Goal: Find specific page/section: Find specific page/section

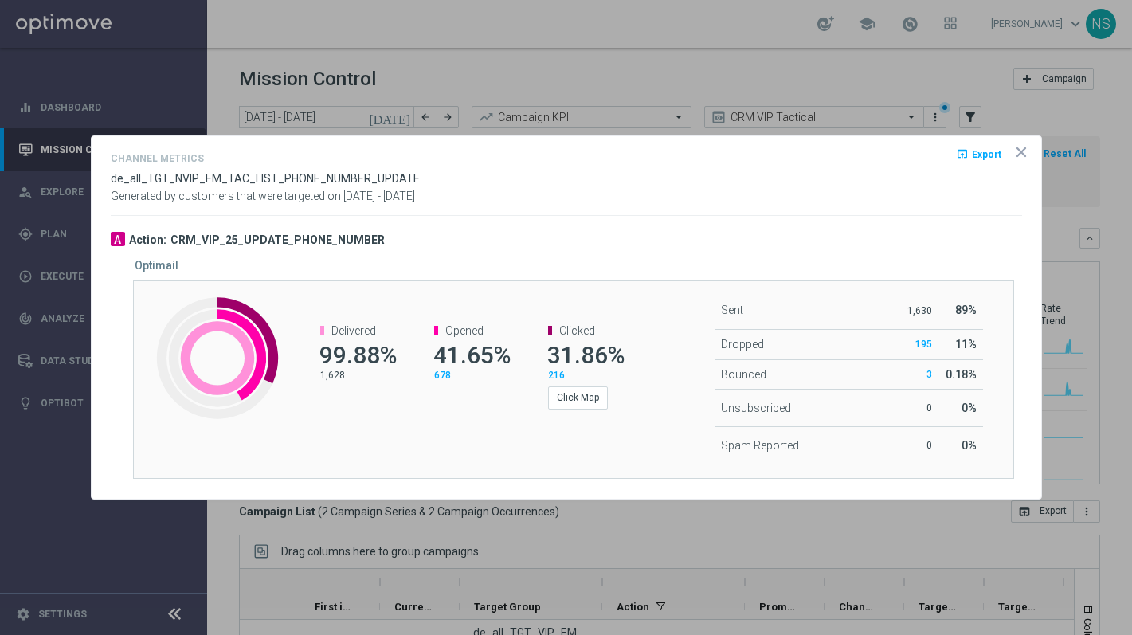
scroll to position [106, 0]
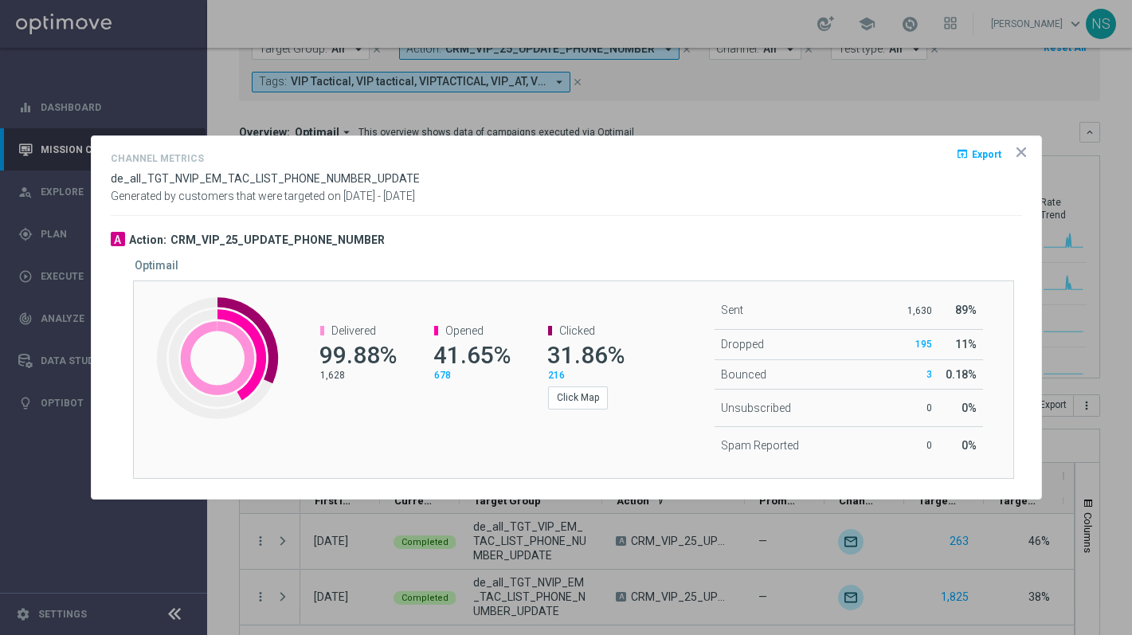
click at [1027, 151] on icon "icon" at bounding box center [1021, 152] width 16 height 16
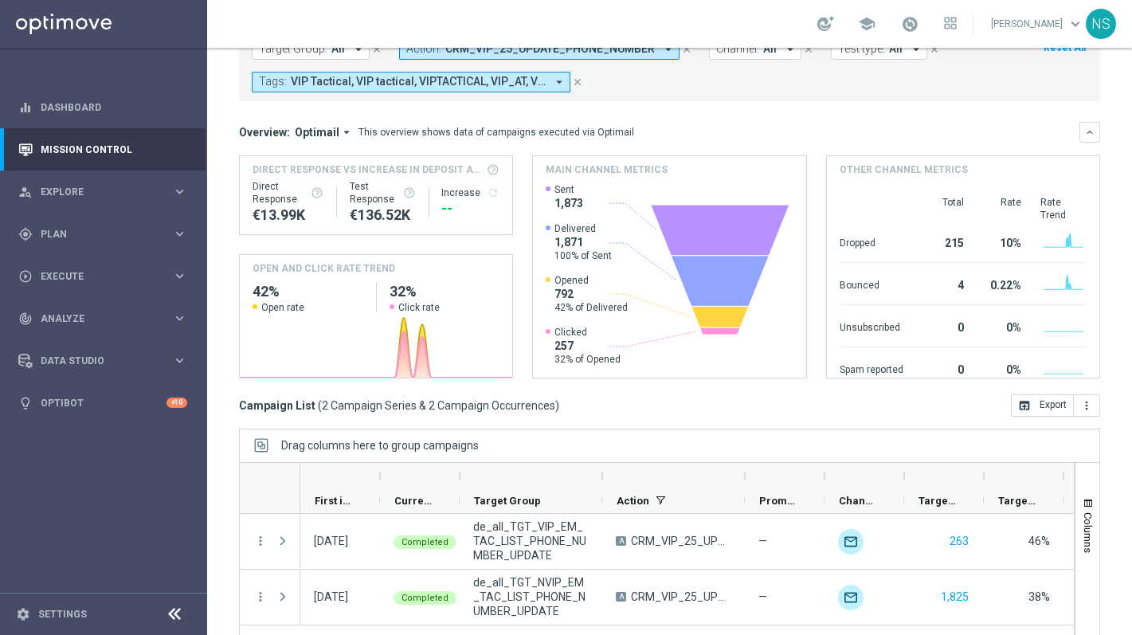
scroll to position [0, 0]
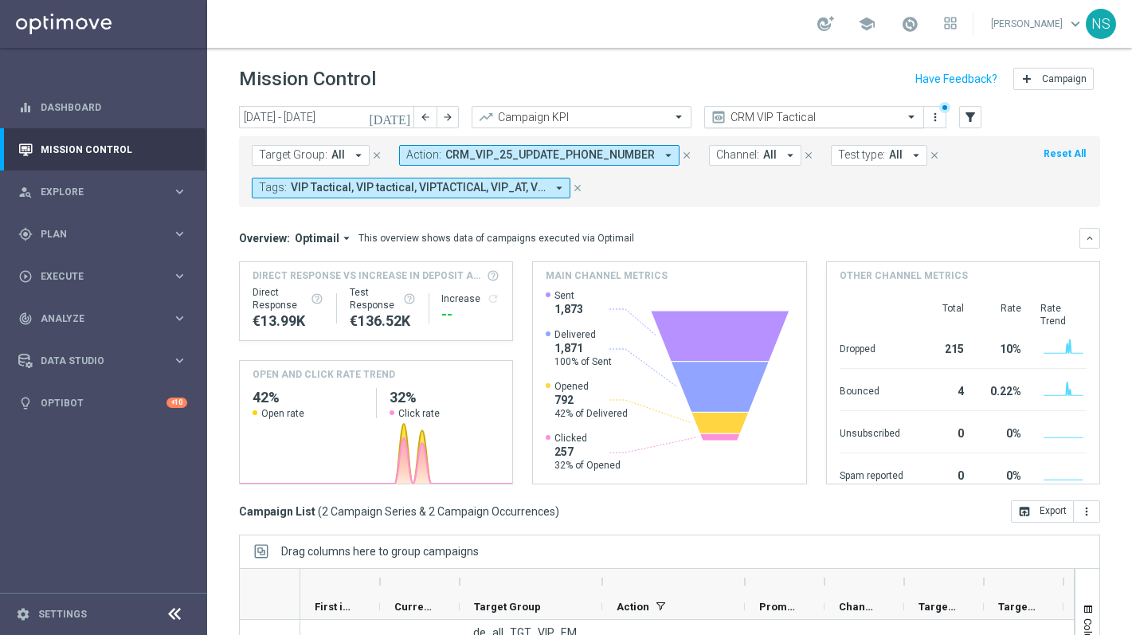
click at [745, 113] on input "text" at bounding box center [798, 118] width 170 height 14
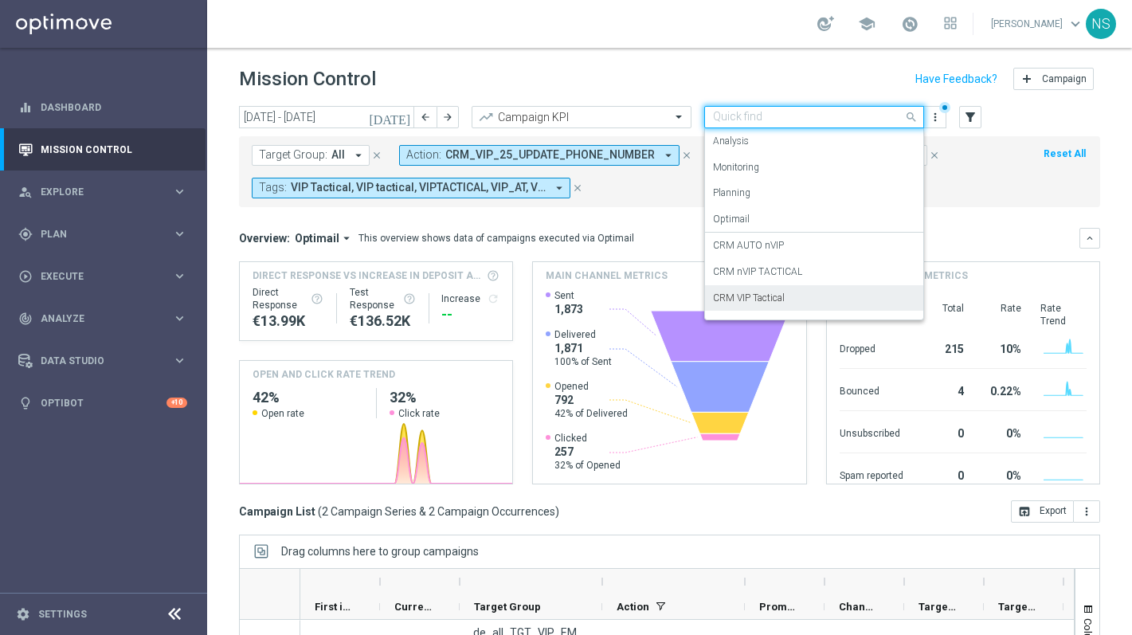
click at [786, 299] on div "CRM VIP Tactical" at bounding box center [814, 298] width 202 height 26
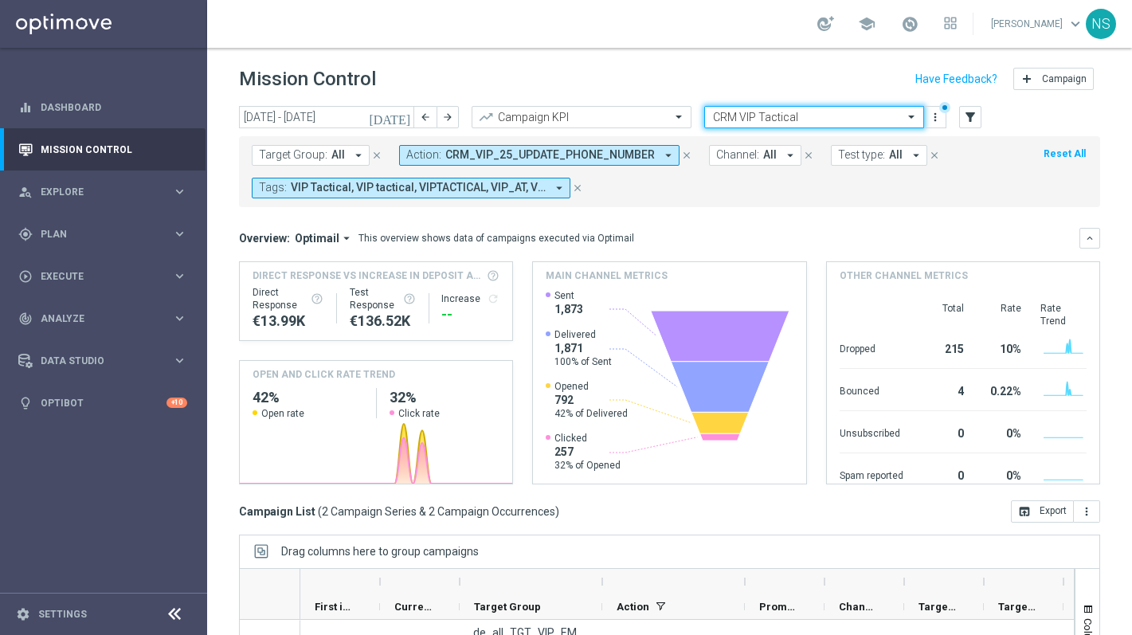
click at [747, 112] on input "text" at bounding box center [798, 118] width 170 height 14
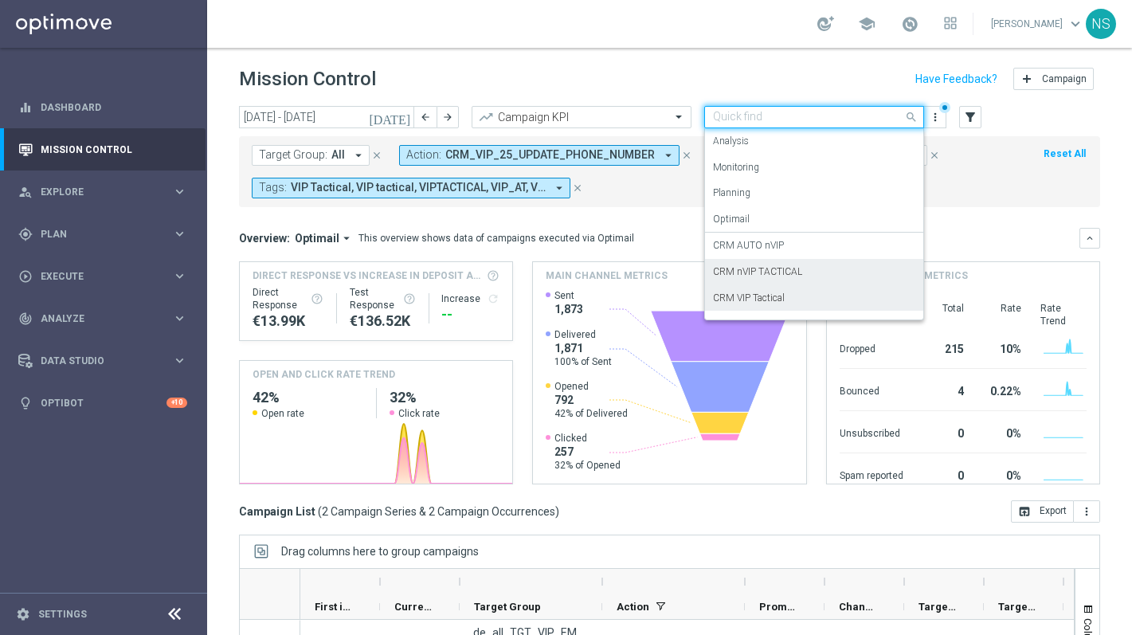
click at [747, 270] on label "CRM nVIP TACTICAL" at bounding box center [757, 272] width 89 height 14
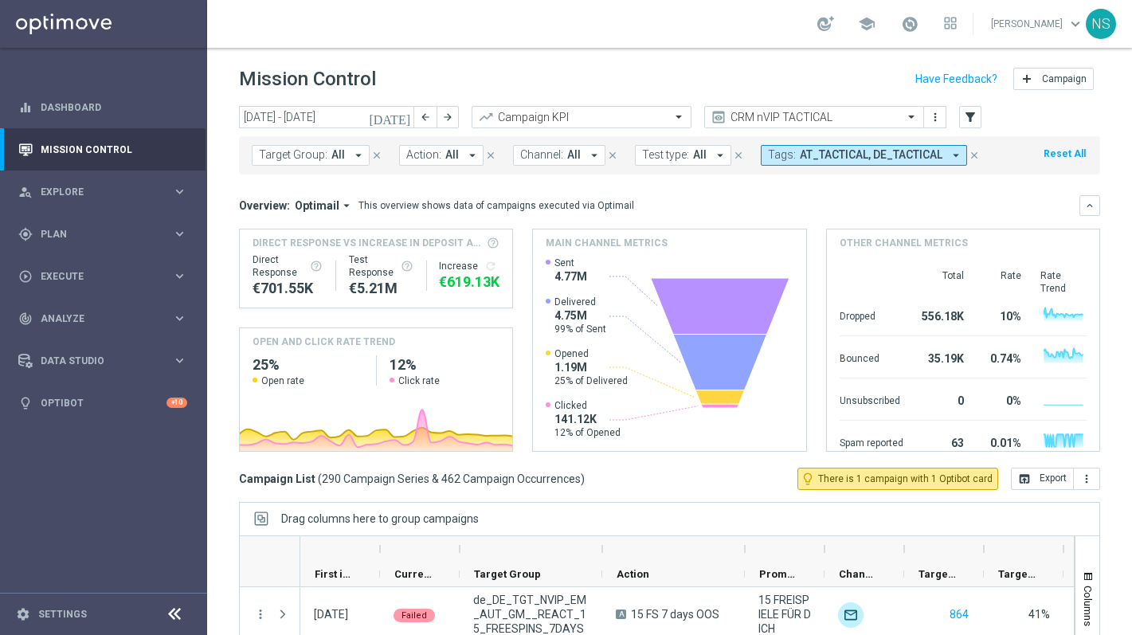
click at [949, 155] on icon "arrow_drop_down" at bounding box center [956, 155] width 14 height 14
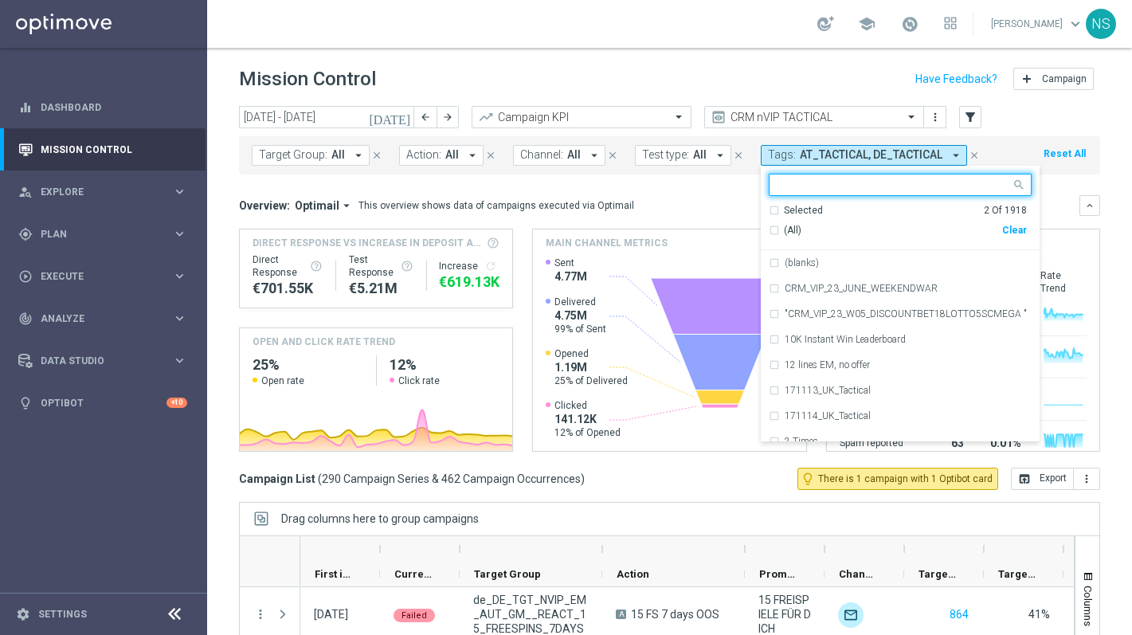
click at [761, 213] on div "Selected 2 Of 1918 (All) Clear" at bounding box center [900, 227] width 279 height 47
click at [769, 209] on div "Selected 2 Of 1918" at bounding box center [898, 211] width 258 height 14
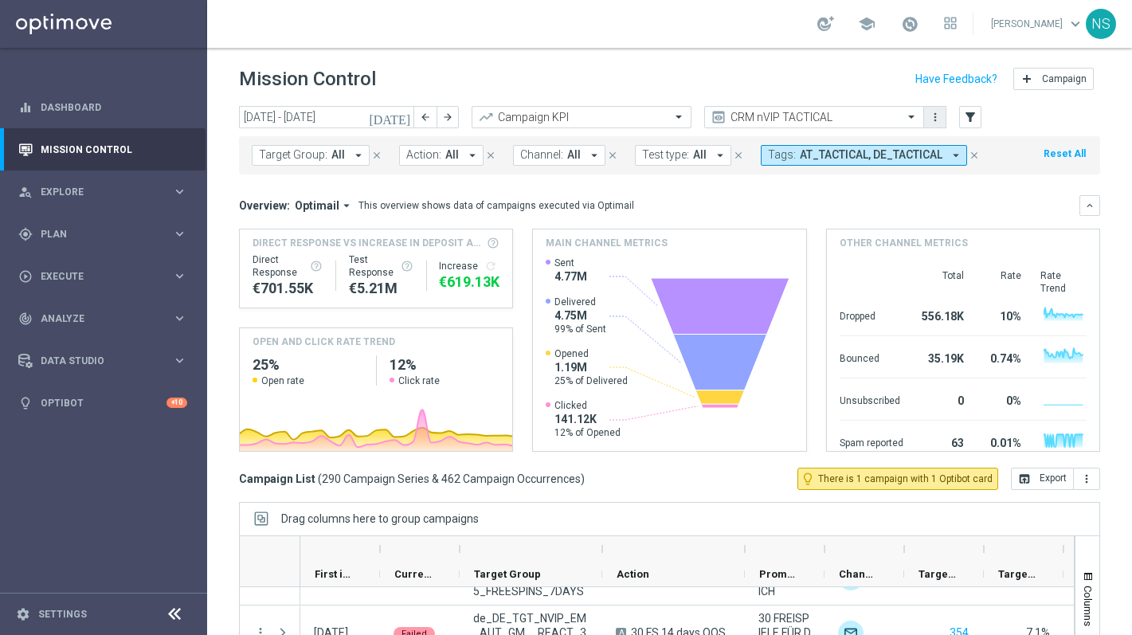
click at [938, 121] on icon "more_vert" at bounding box center [935, 117] width 13 height 13
click at [762, 120] on input "text" at bounding box center [798, 118] width 170 height 14
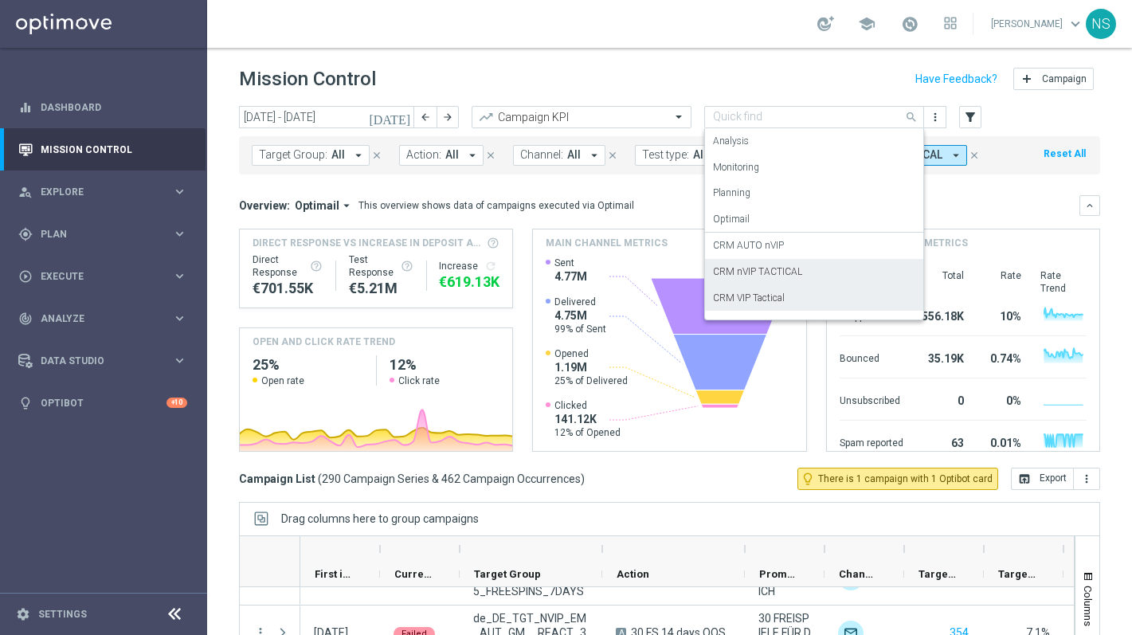
click at [736, 307] on div "CRM VIP Tactical" at bounding box center [814, 298] width 202 height 26
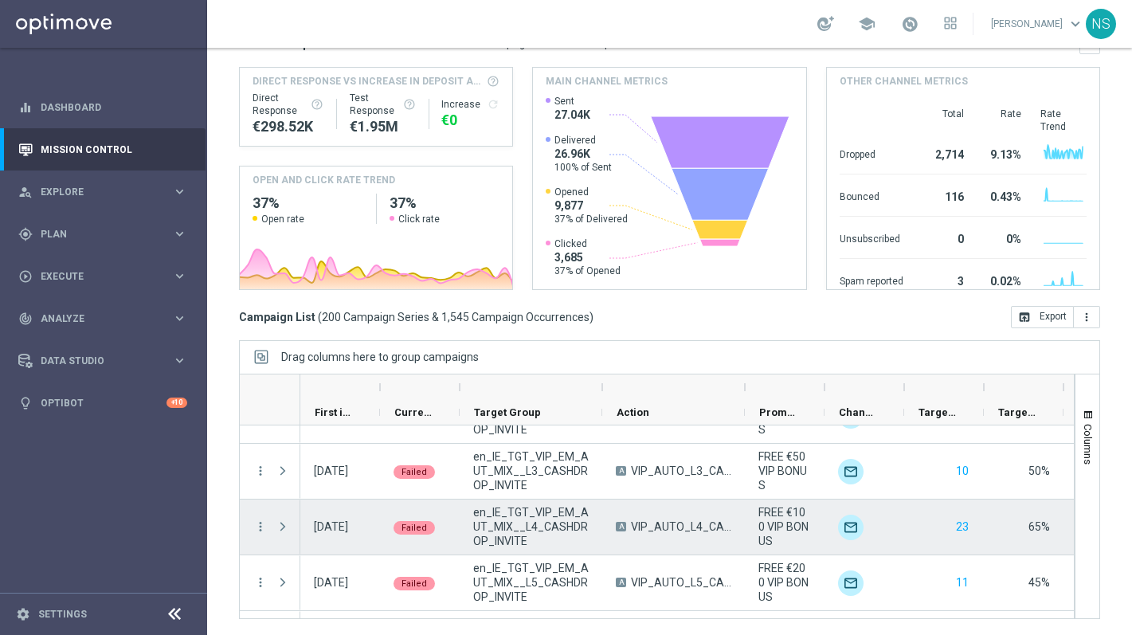
scroll to position [150, 0]
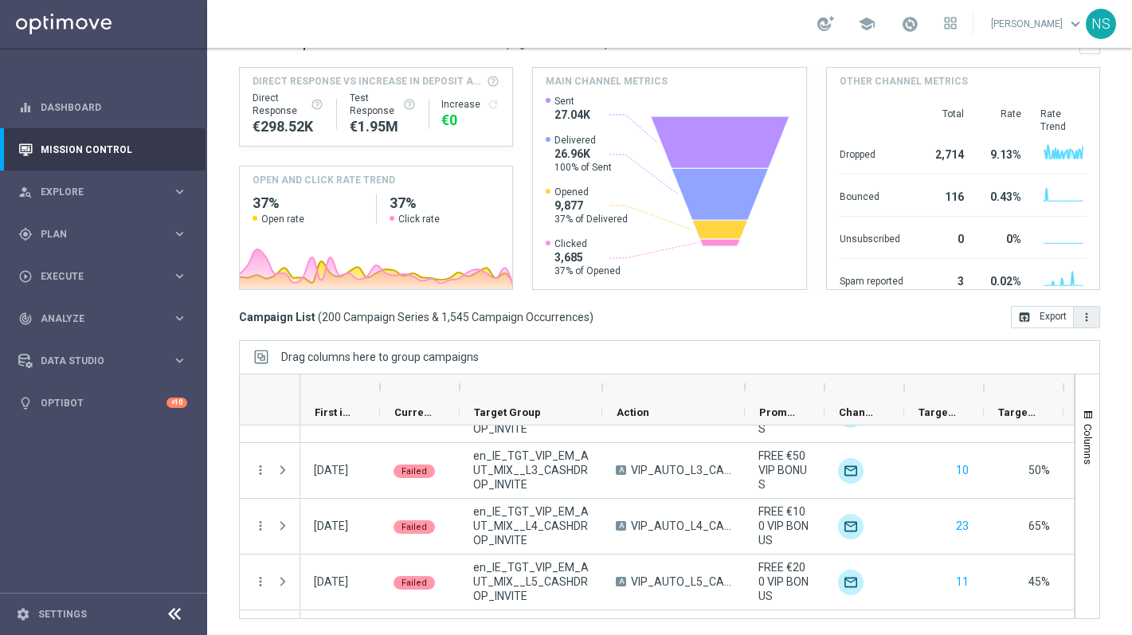
click at [1095, 317] on button "more_vert" at bounding box center [1087, 317] width 26 height 22
click at [1040, 259] on div "Spam reported 3 0.02% Created with Highcharts 9.3.3" at bounding box center [963, 279] width 247 height 41
click at [1095, 444] on button "Columns" at bounding box center [1087, 437] width 24 height 86
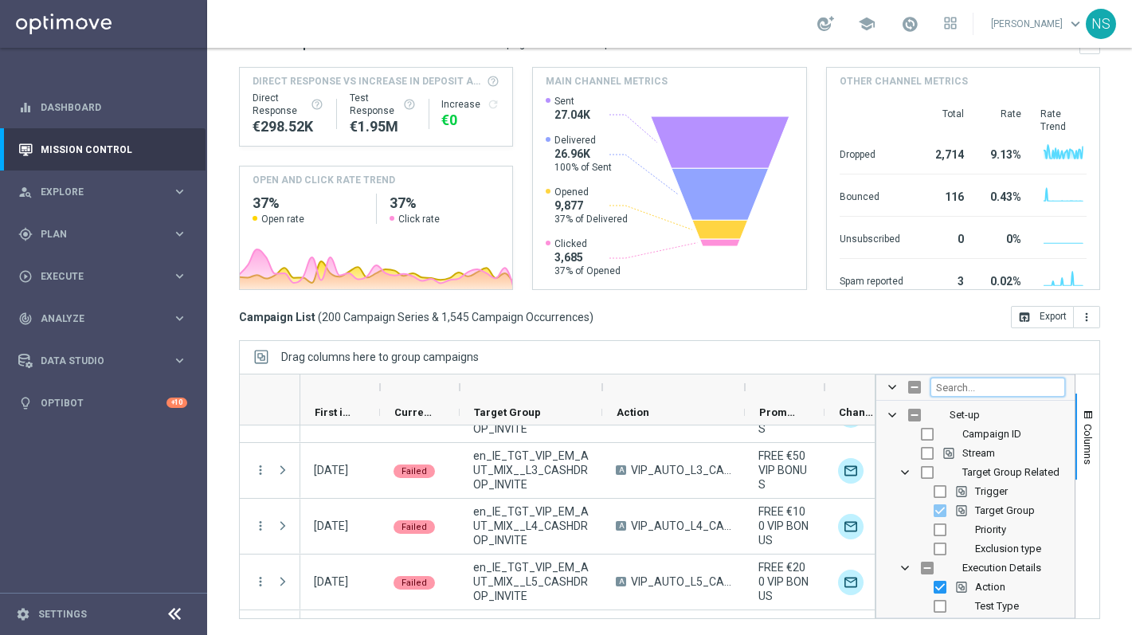
click at [946, 387] on input "Filter Columns Input" at bounding box center [997, 387] width 135 height 19
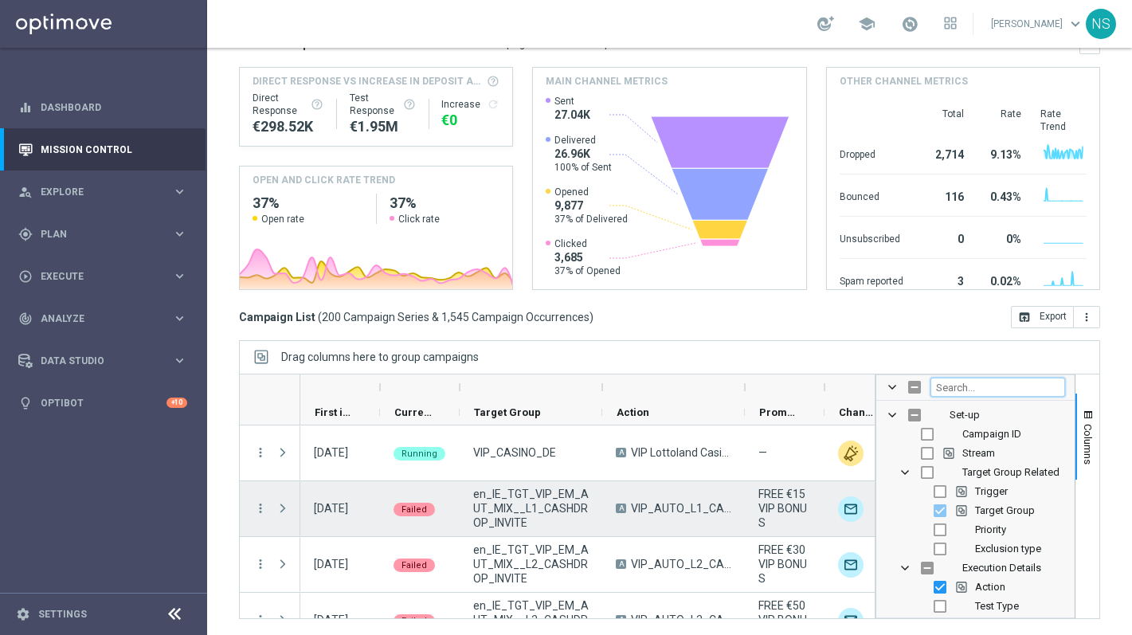
scroll to position [4, 0]
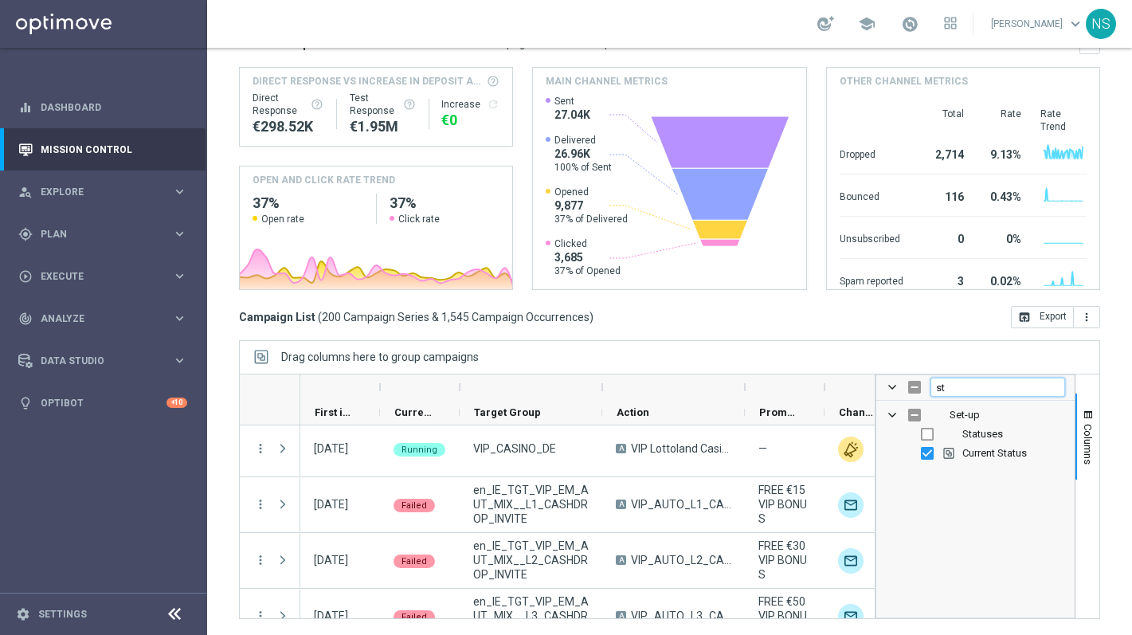
type input "s"
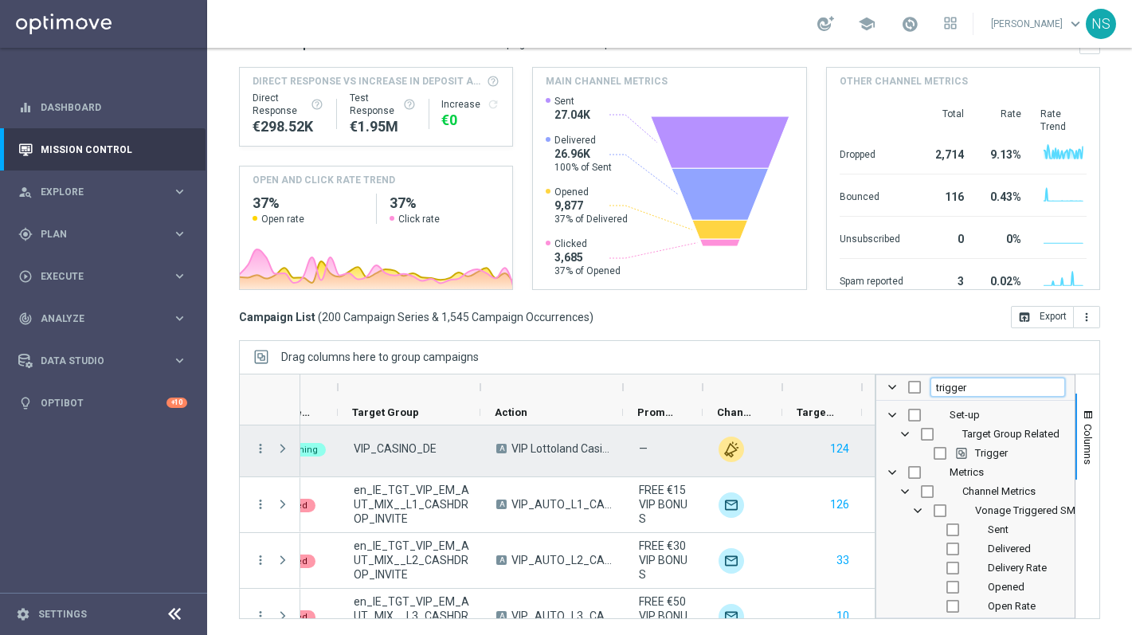
scroll to position [0, 122]
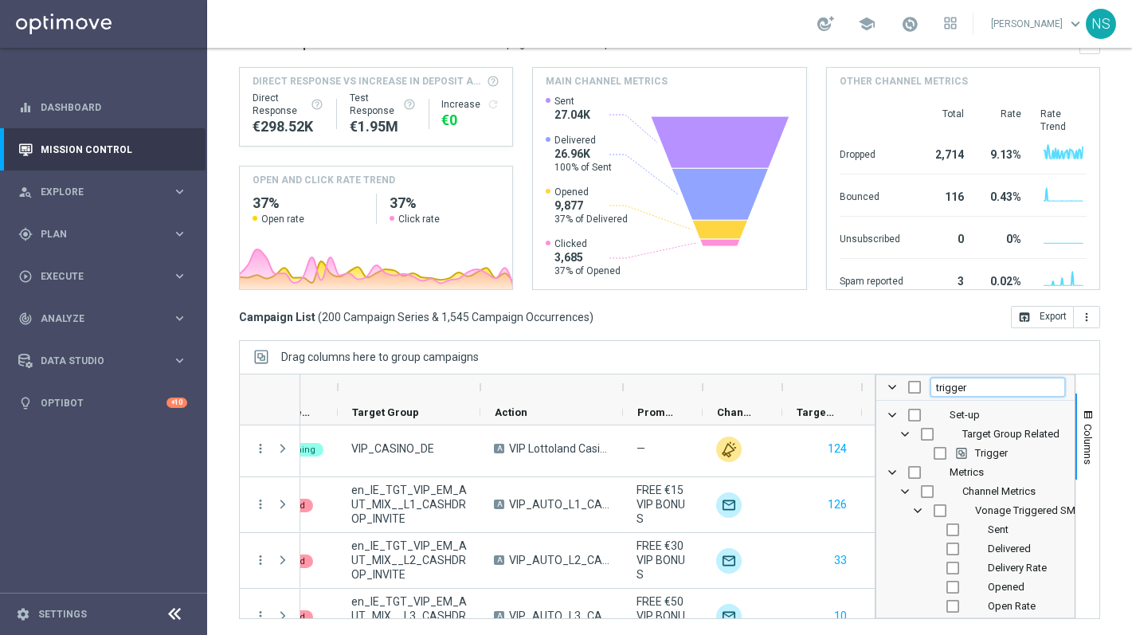
drag, startPoint x: 992, startPoint y: 388, endPoint x: 871, endPoint y: 380, distance: 121.3
click at [871, 380] on div at bounding box center [669, 496] width 861 height 245
type input "pr"
checkbox input "false"
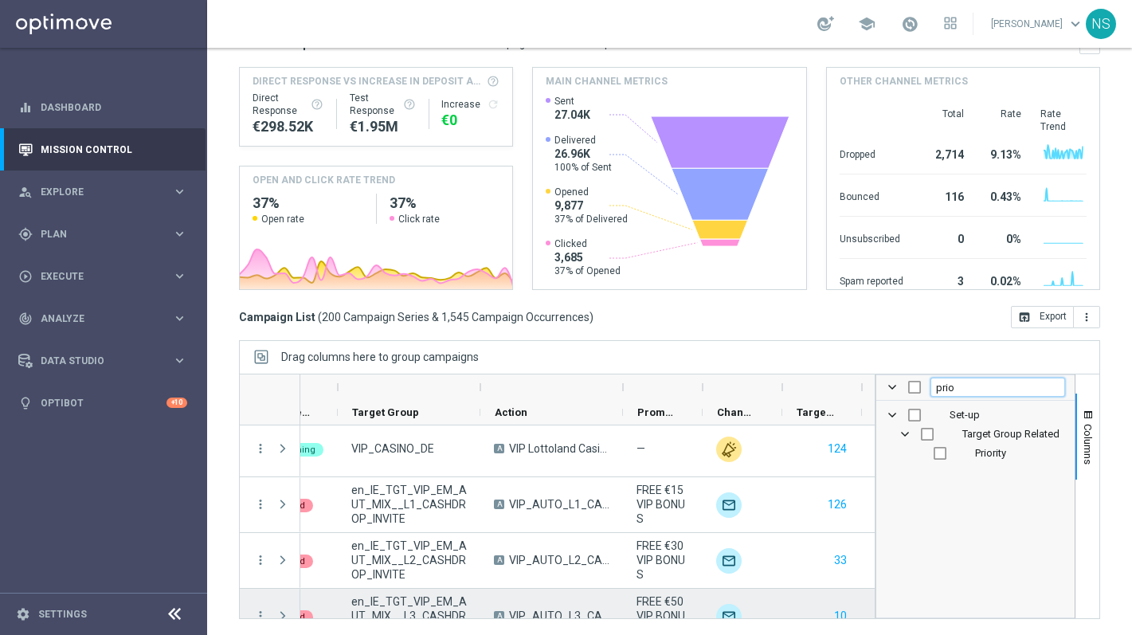
scroll to position [0, 116]
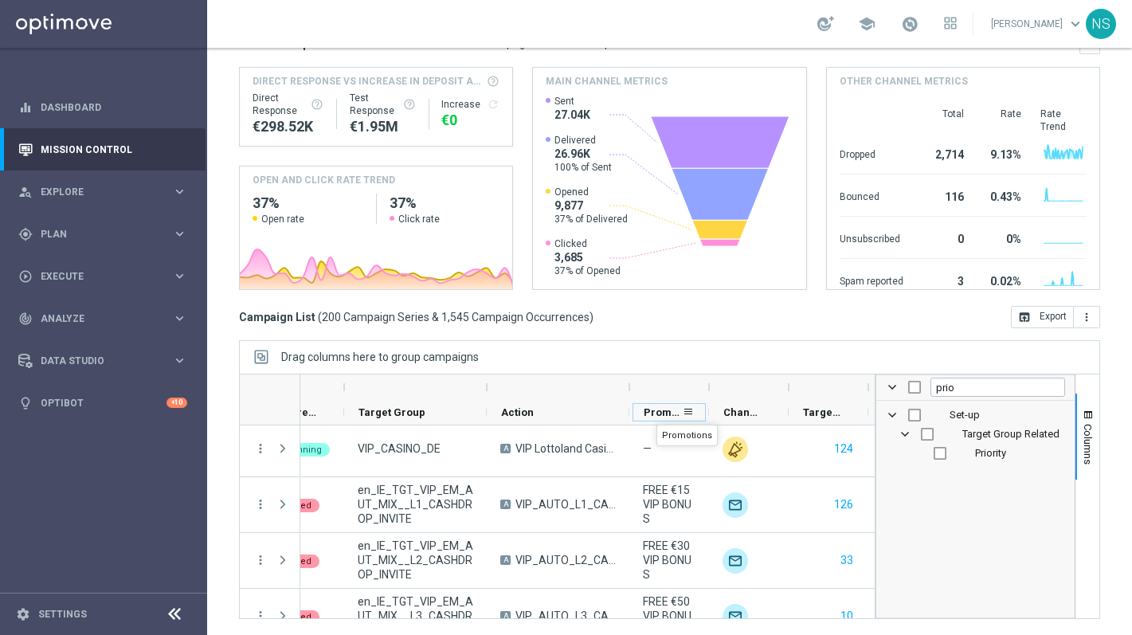
click at [656, 410] on span "Promotions" at bounding box center [663, 412] width 38 height 12
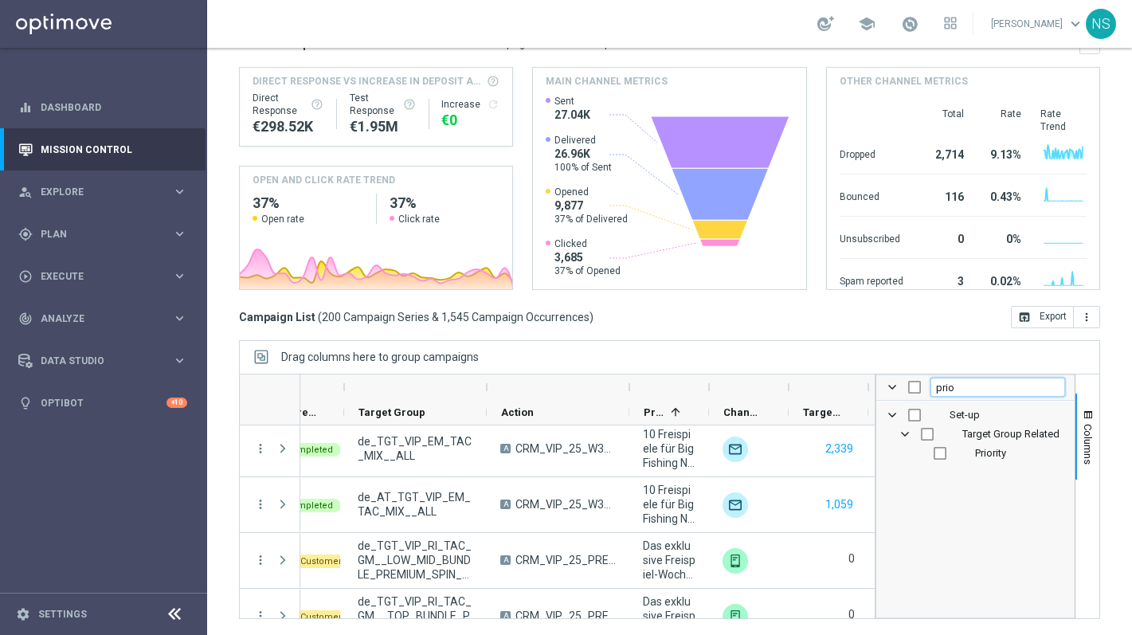
click at [964, 385] on input "prio" at bounding box center [997, 387] width 135 height 19
type input "pr"
checkbox input "false"
type input "promotion"
checkbox input "true"
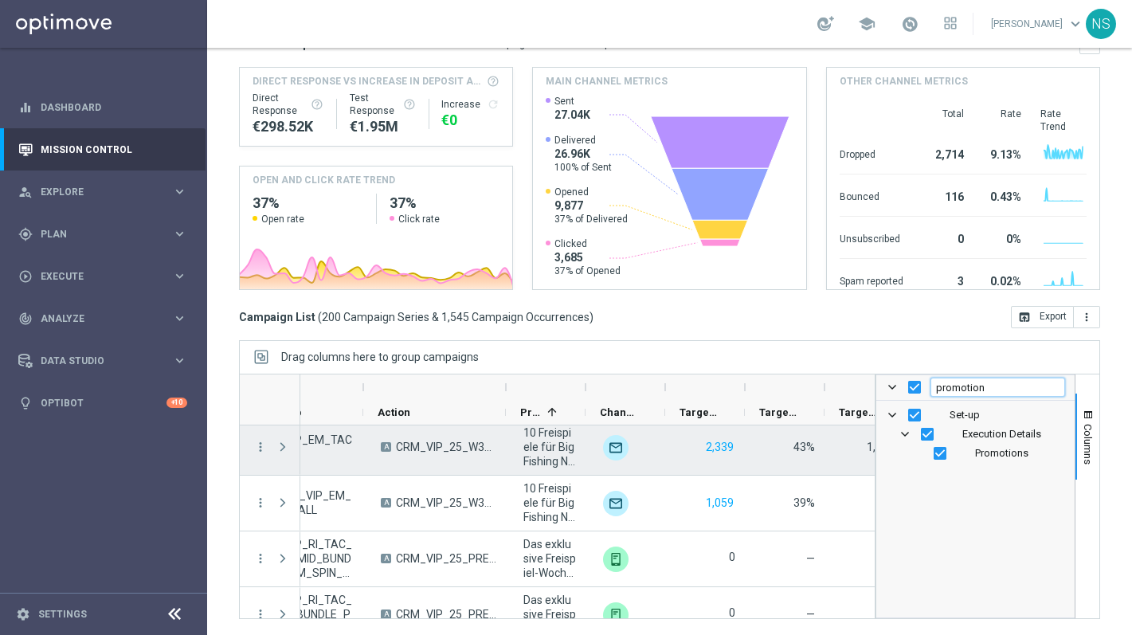
scroll to position [0, 239]
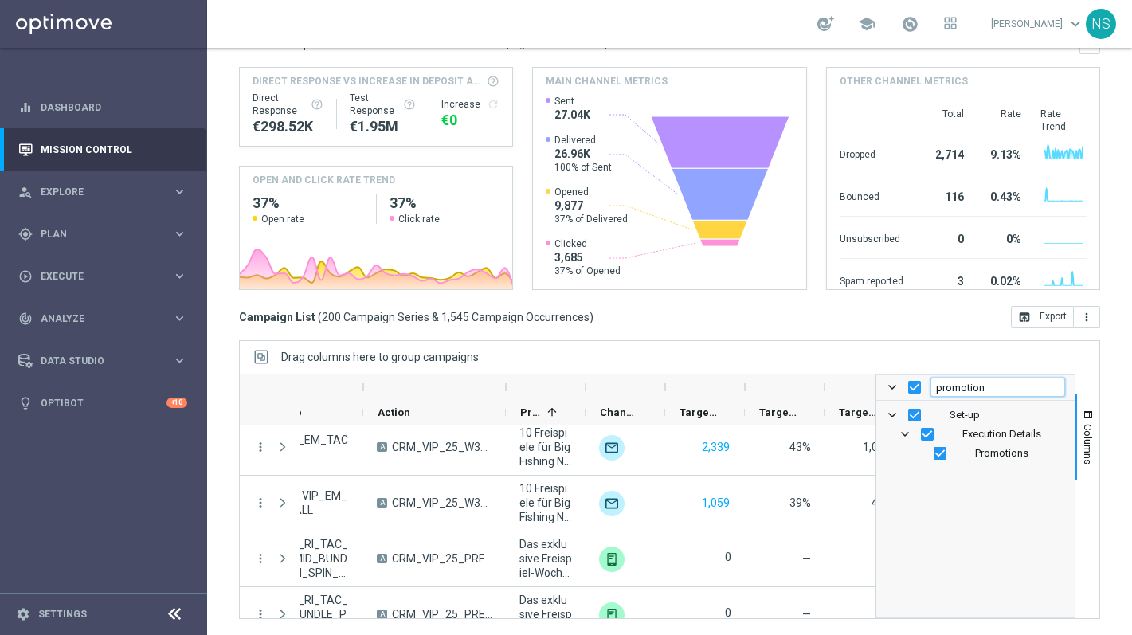
type input "promotion"
click at [875, 345] on div "Drag columns here to group campaigns" at bounding box center [669, 356] width 861 height 33
click at [874, 343] on div "Drag columns here to group campaigns" at bounding box center [669, 356] width 861 height 33
click at [899, 347] on div "Drag columns here to group campaigns" at bounding box center [669, 356] width 861 height 33
click at [1103, 409] on div "[DATE] [DATE] - [DATE] arrow_back arrow_forward Campaign KPI trending_up CRM VI…" at bounding box center [669, 169] width 925 height 515
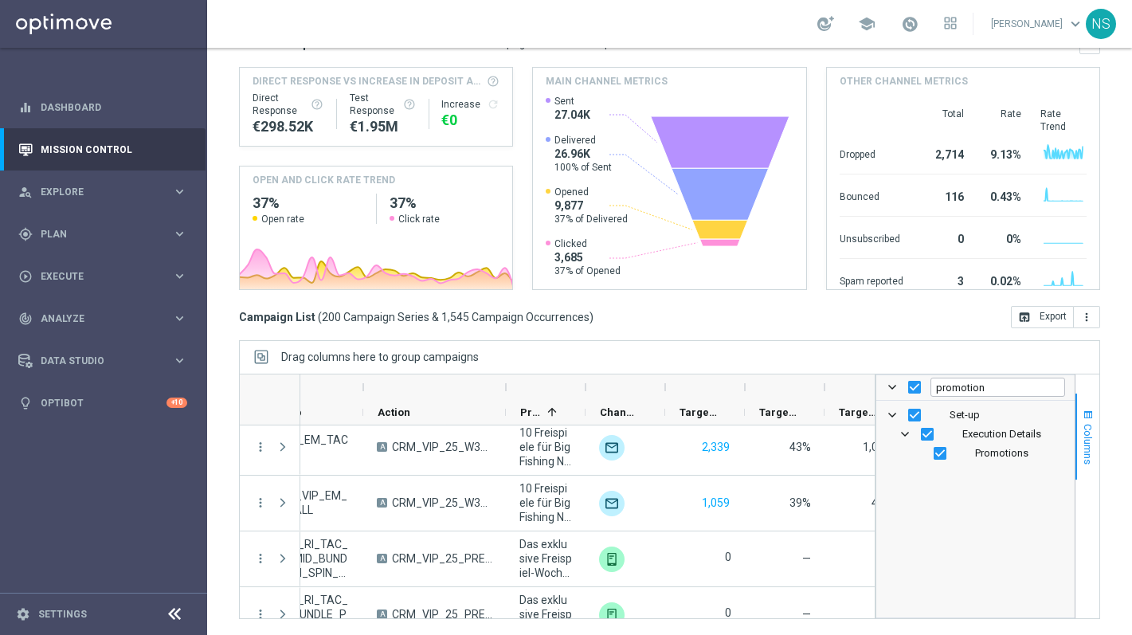
click at [1084, 409] on span "button" at bounding box center [1088, 415] width 13 height 13
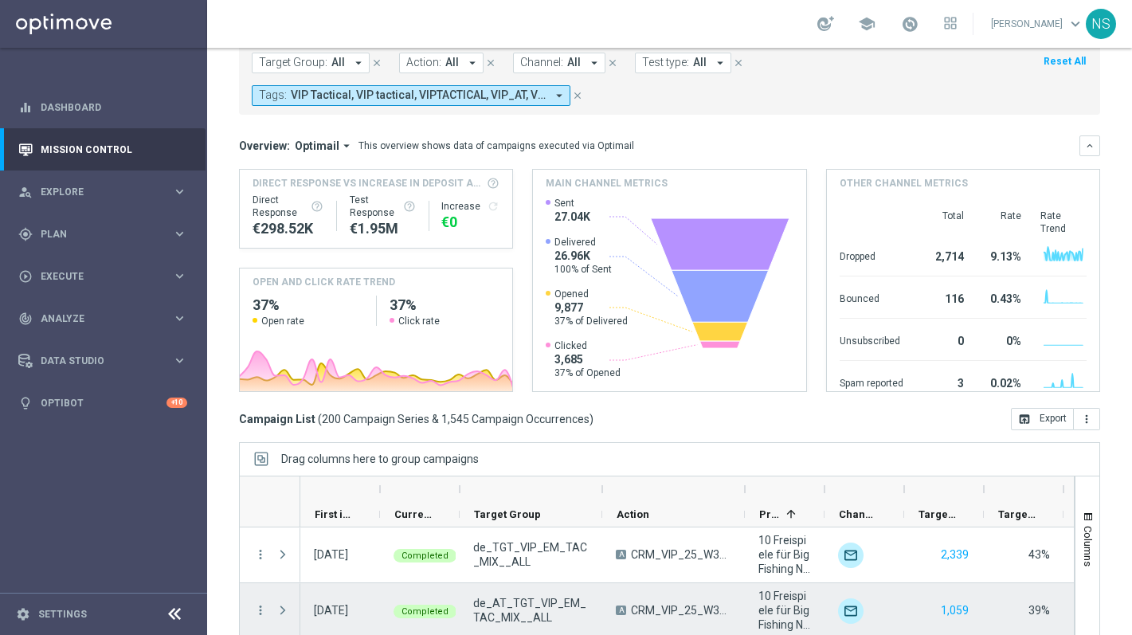
scroll to position [0, 0]
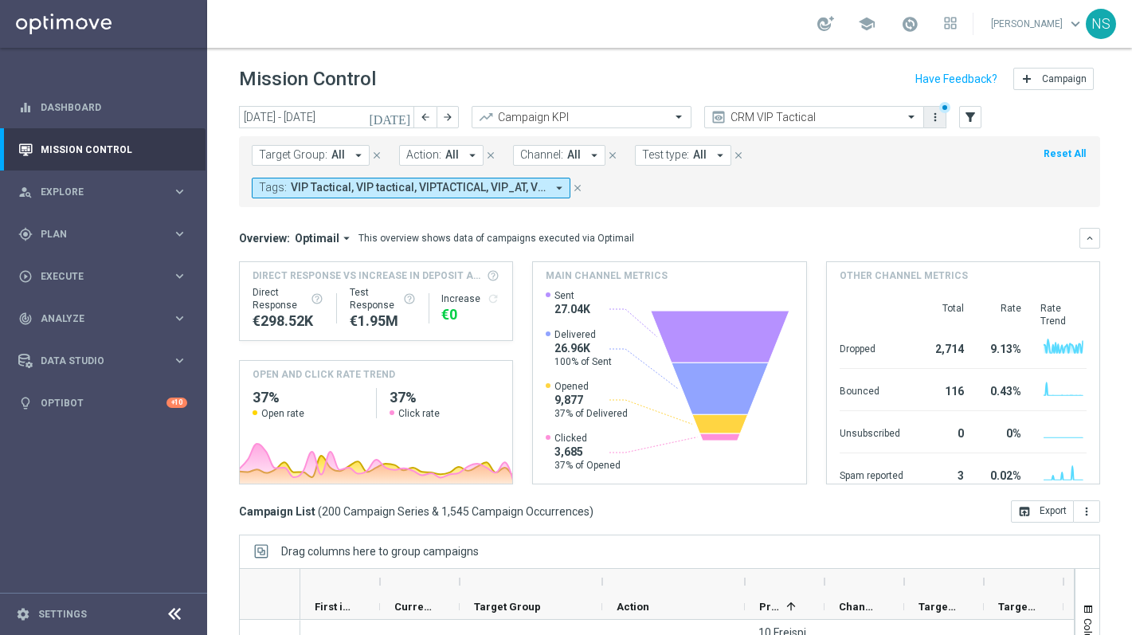
click at [933, 123] on button "more_vert" at bounding box center [935, 117] width 16 height 19
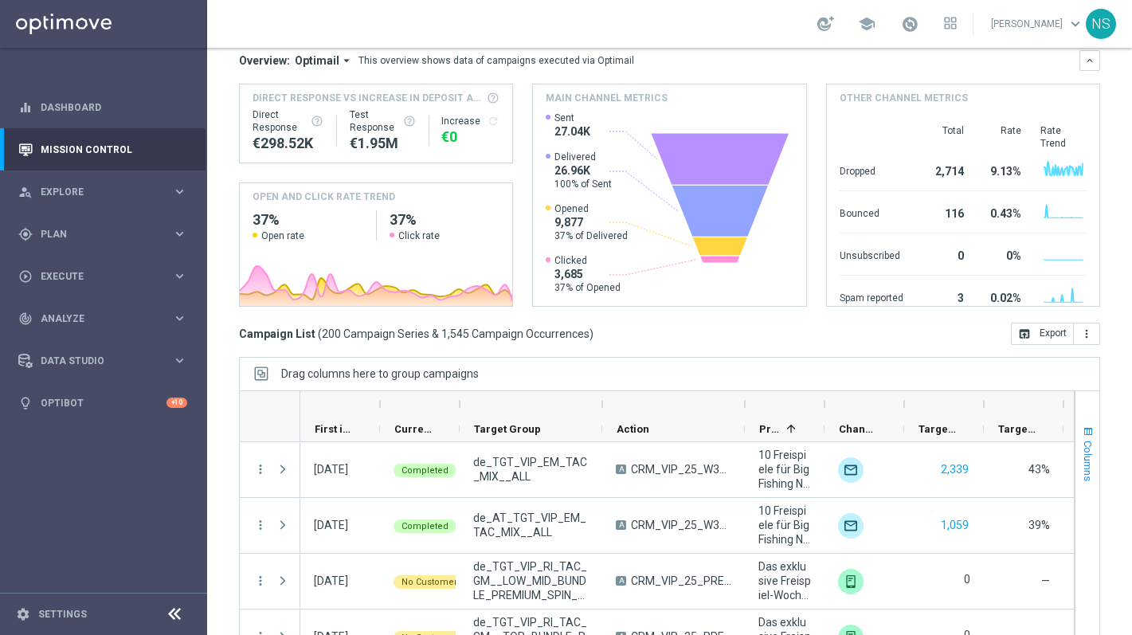
click at [1082, 460] on span "Columns" at bounding box center [1088, 461] width 13 height 41
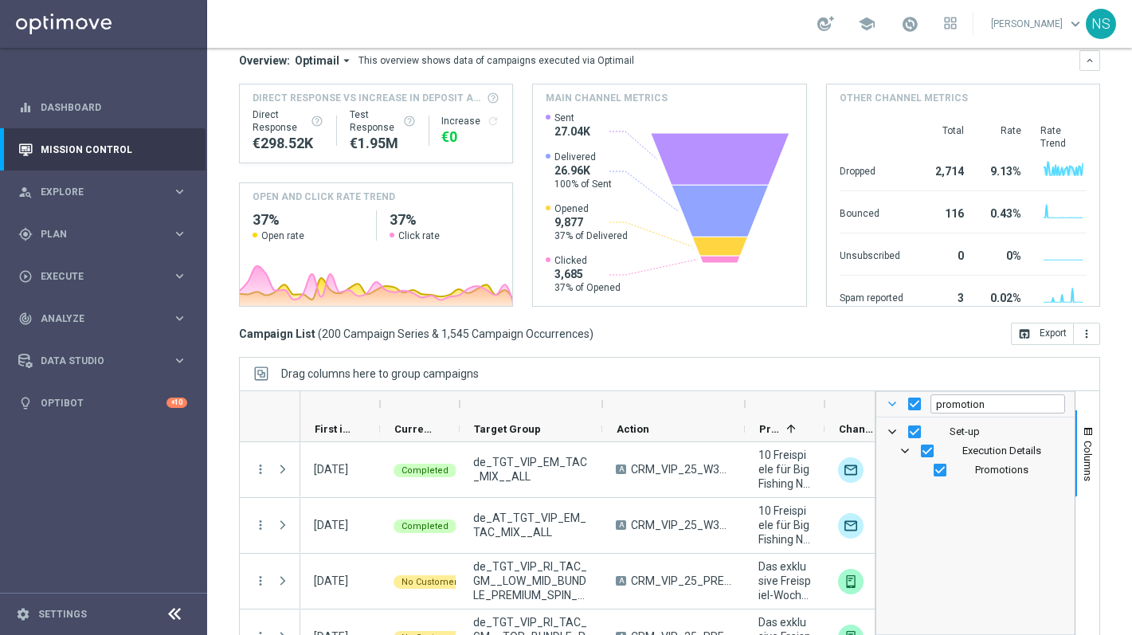
click at [895, 405] on span at bounding box center [892, 404] width 13 height 13
click at [908, 407] on input "Toggle Select All Columns" at bounding box center [914, 404] width 13 height 13
checkbox input "false"
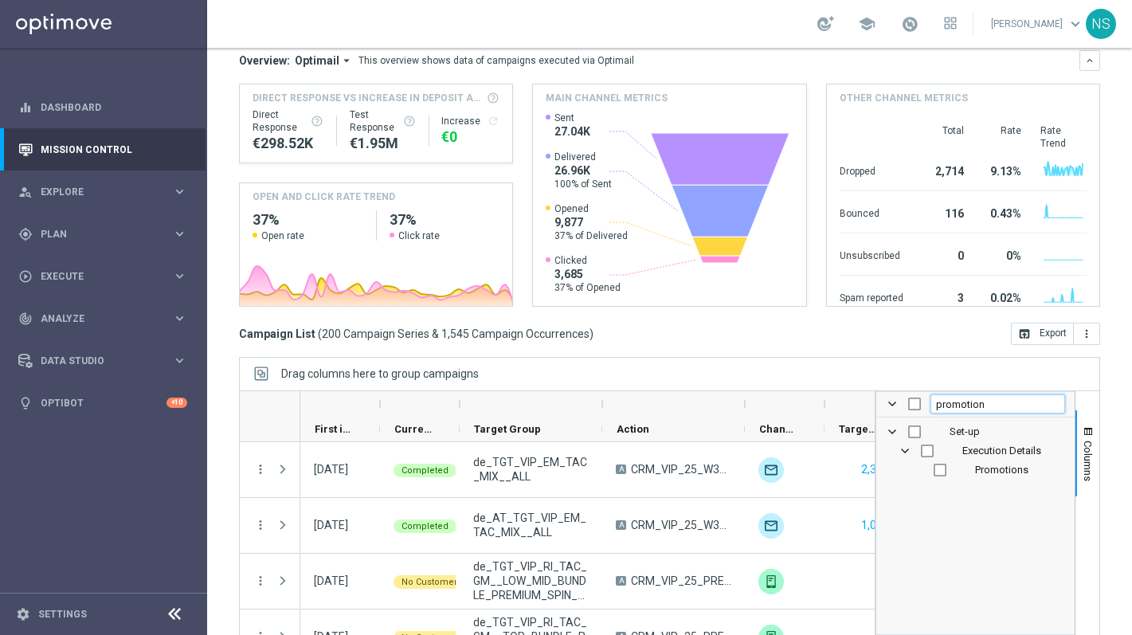
click at [980, 406] on input "promotion" at bounding box center [997, 403] width 135 height 19
checkbox input "false"
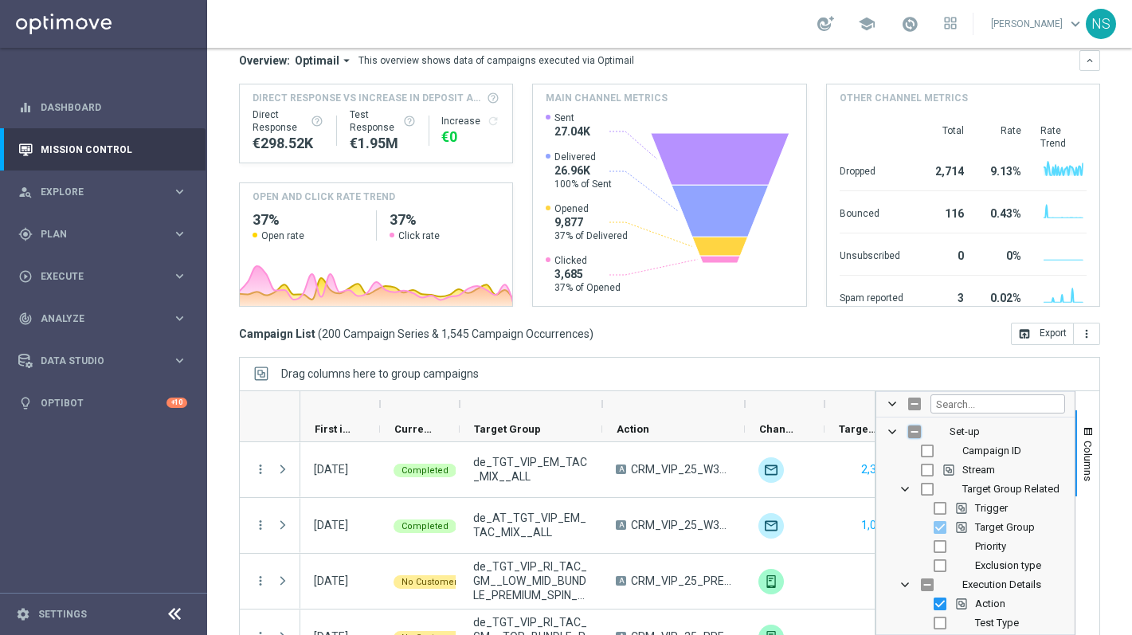
click at [912, 432] on input "Press SPACE to toggle visibility (hidden)" at bounding box center [914, 431] width 13 height 13
checkbox input "true"
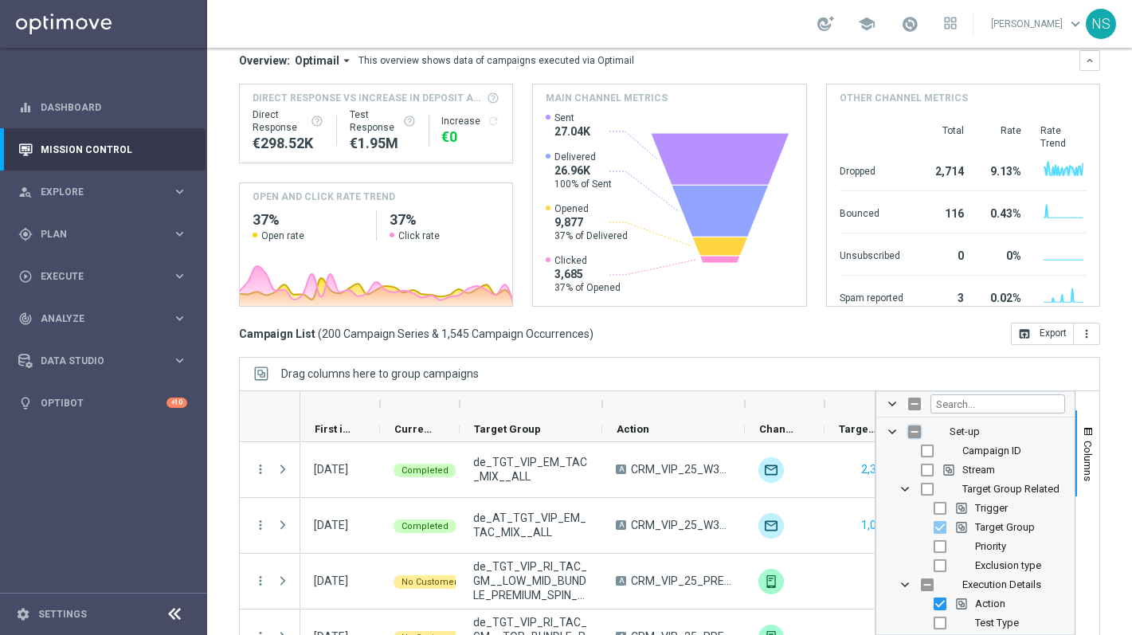
checkbox input "true"
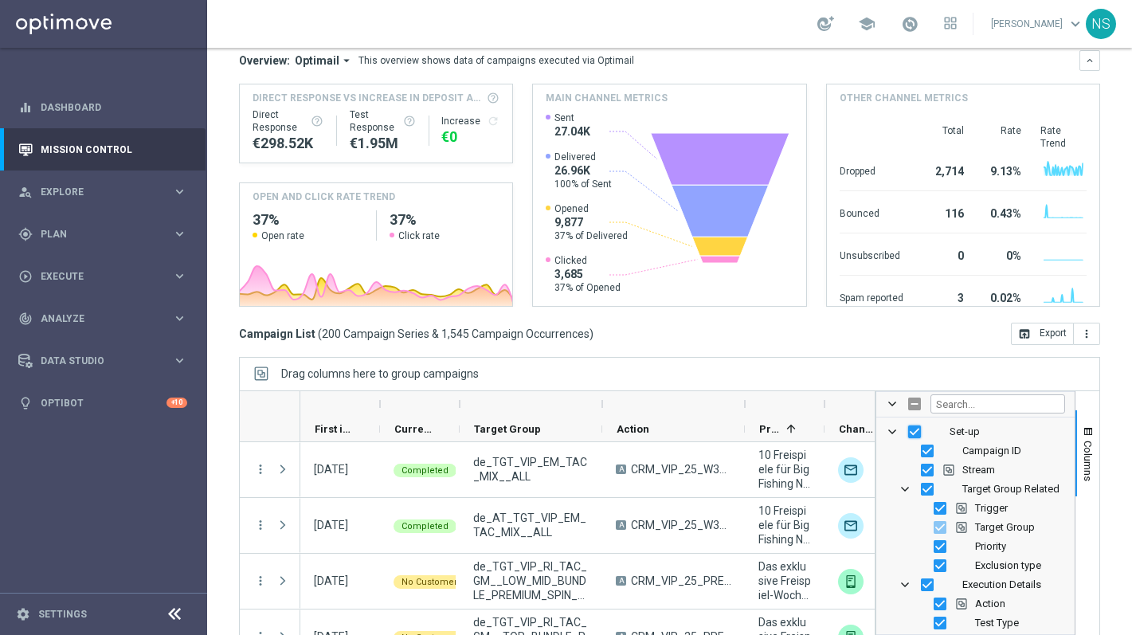
click at [912, 432] on input "Press SPACE to toggle visibility (visible)" at bounding box center [914, 431] width 13 height 13
checkbox input "false"
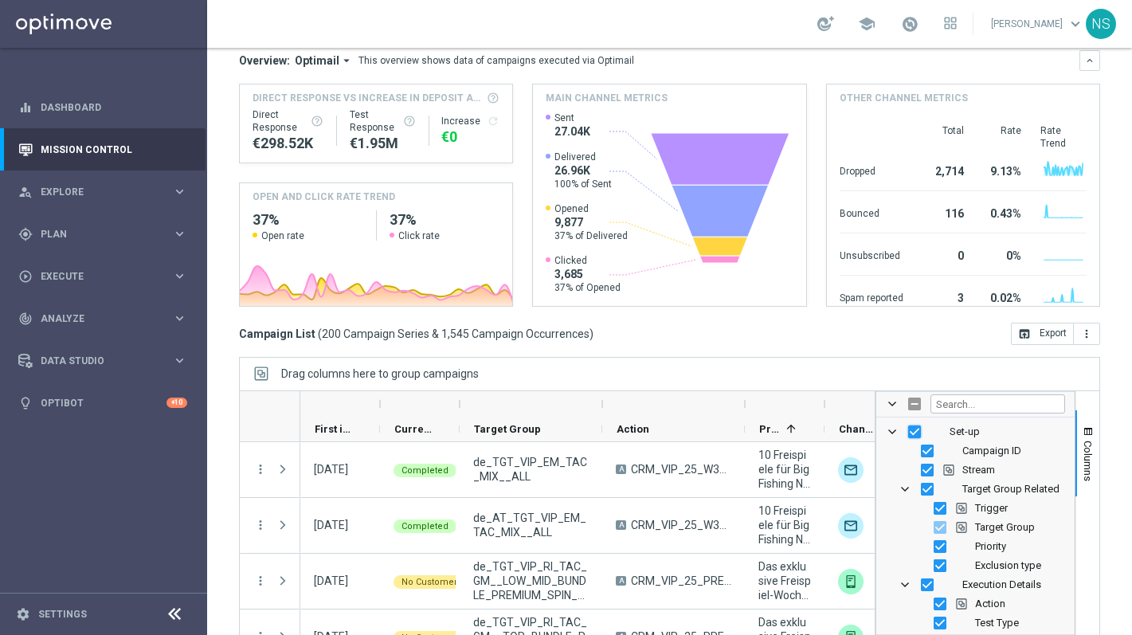
checkbox input "false"
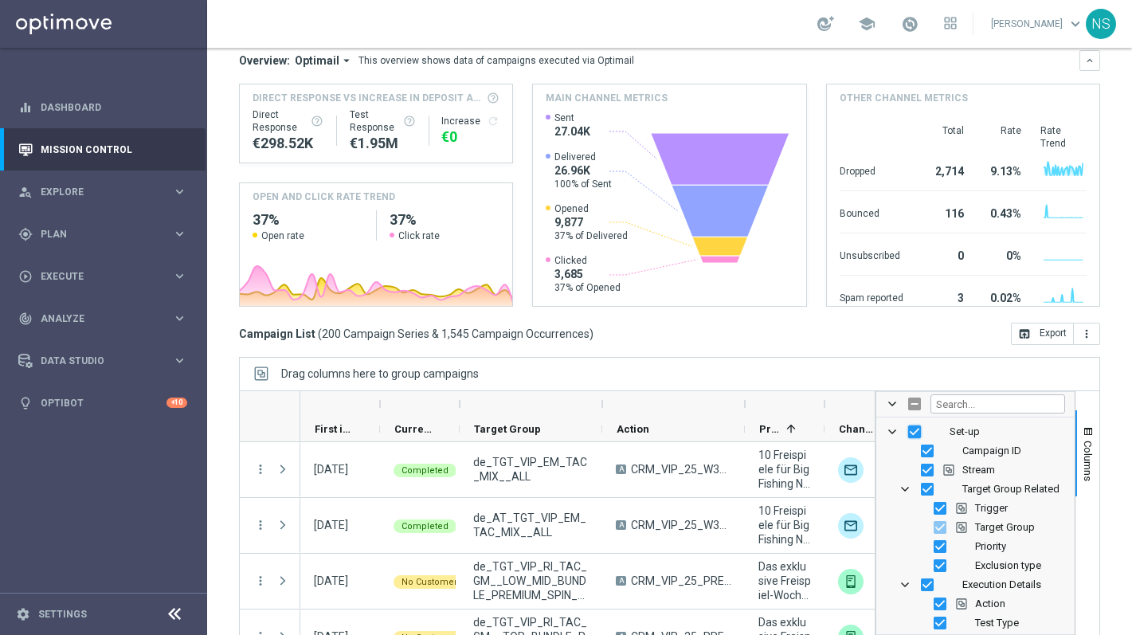
checkbox input "false"
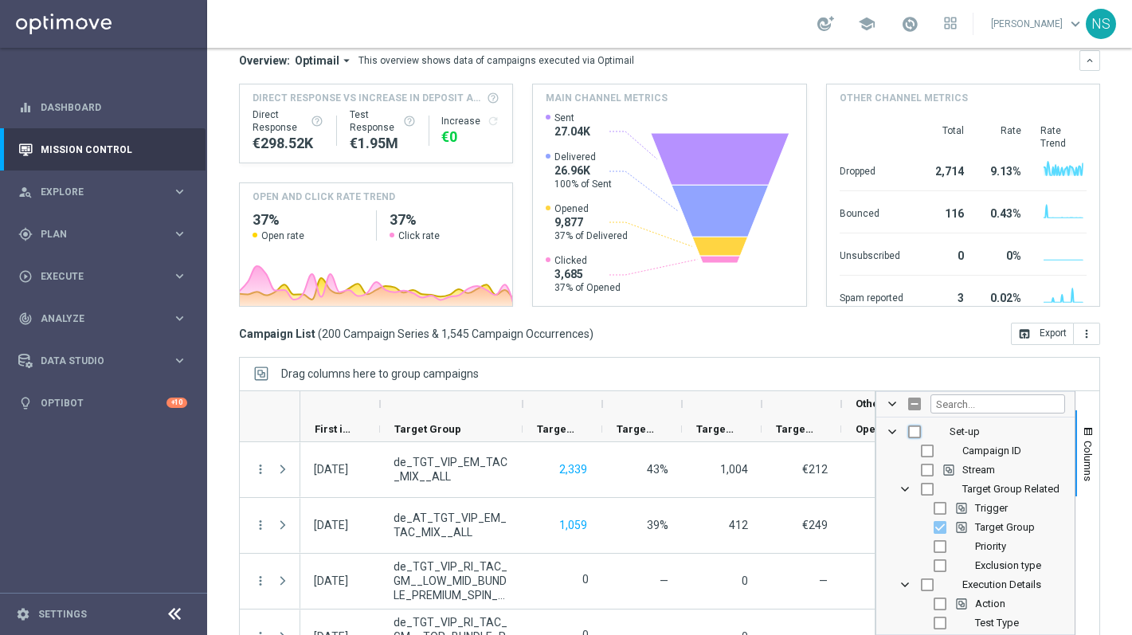
click at [912, 432] on input "Press SPACE to toggle visibility (hidden)" at bounding box center [914, 431] width 13 height 13
checkbox input "true"
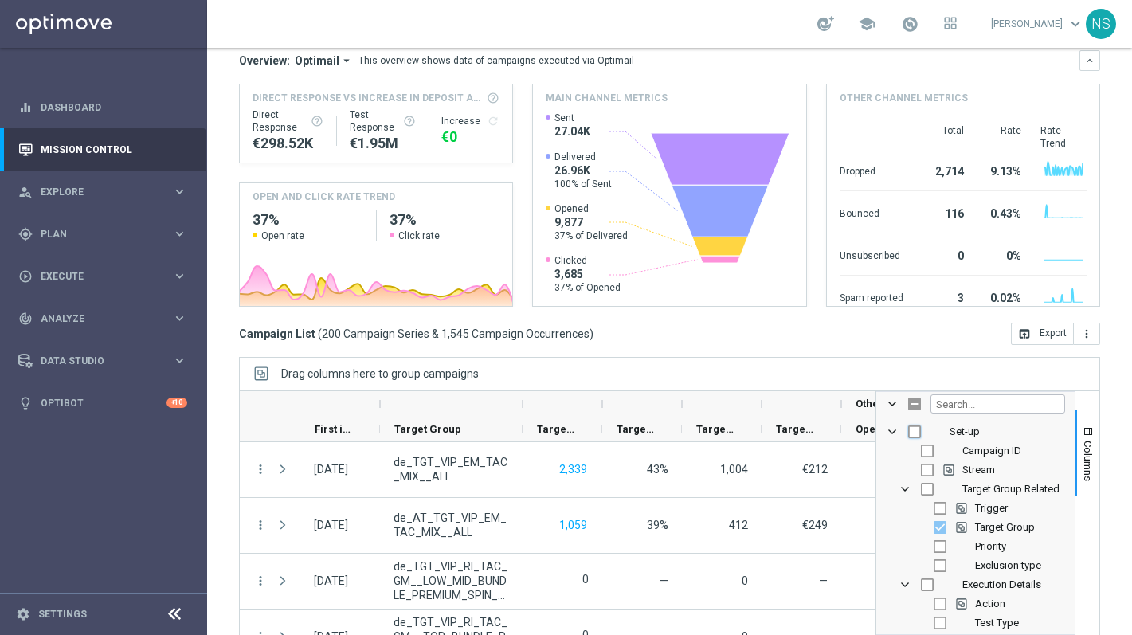
checkbox input "true"
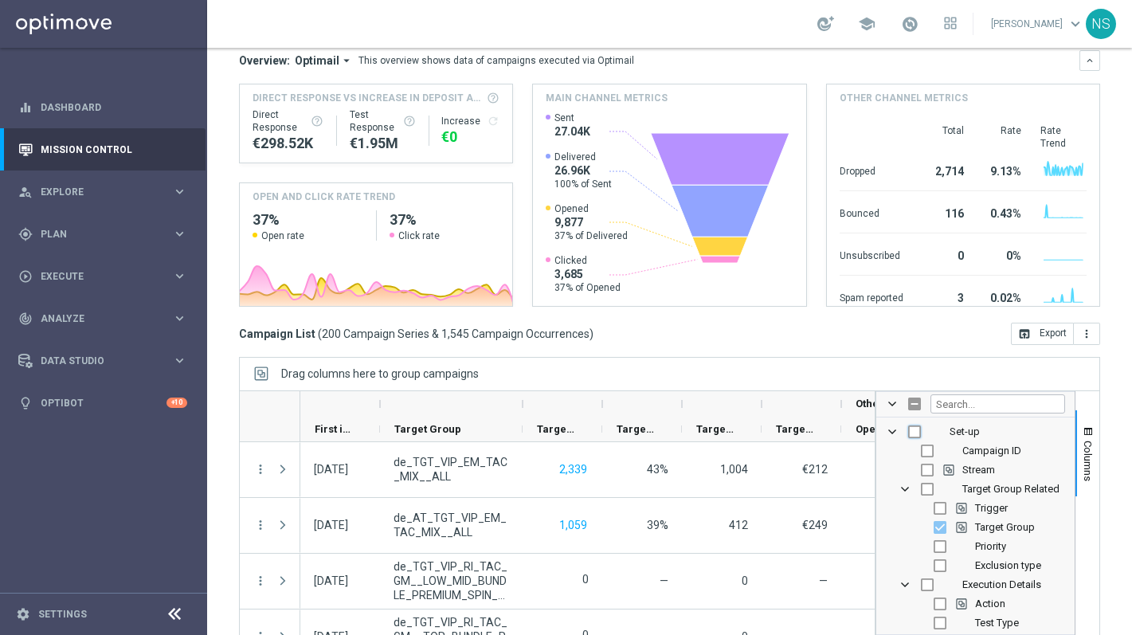
checkbox input "true"
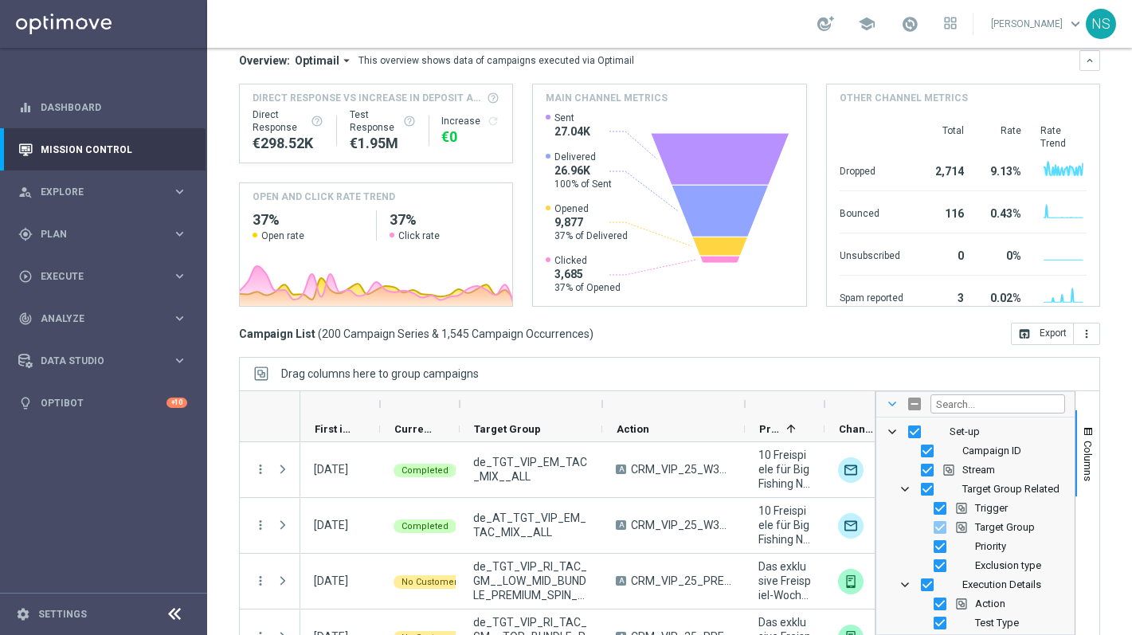
click at [895, 398] on span at bounding box center [892, 404] width 13 height 13
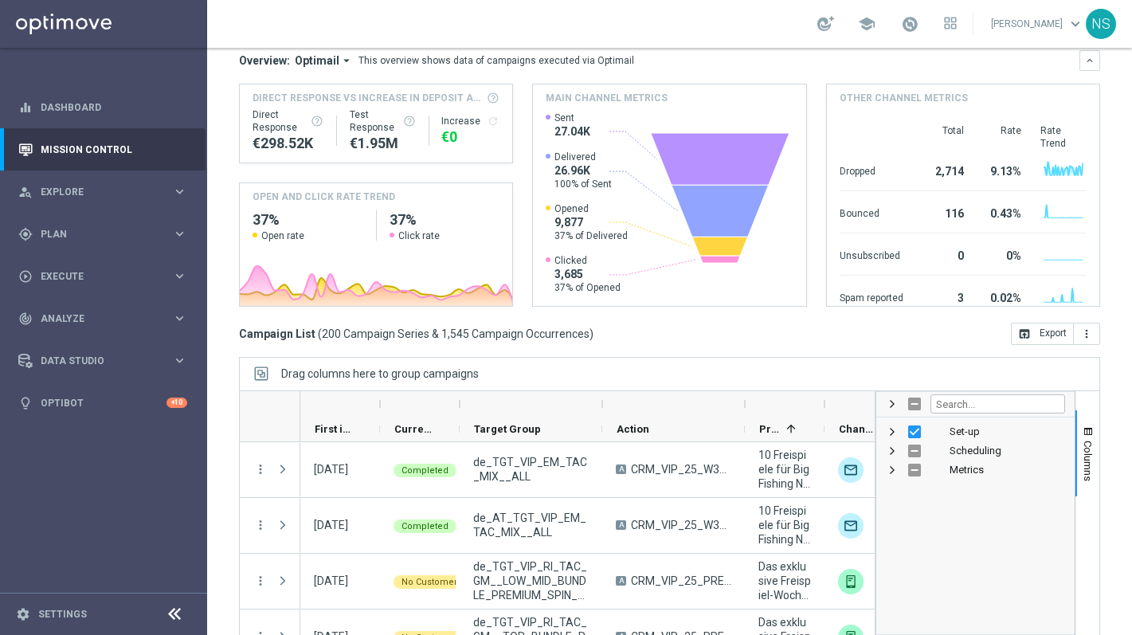
click at [911, 424] on div "Set-up" at bounding box center [975, 431] width 179 height 19
click at [1087, 453] on span "Columns" at bounding box center [1088, 461] width 13 height 41
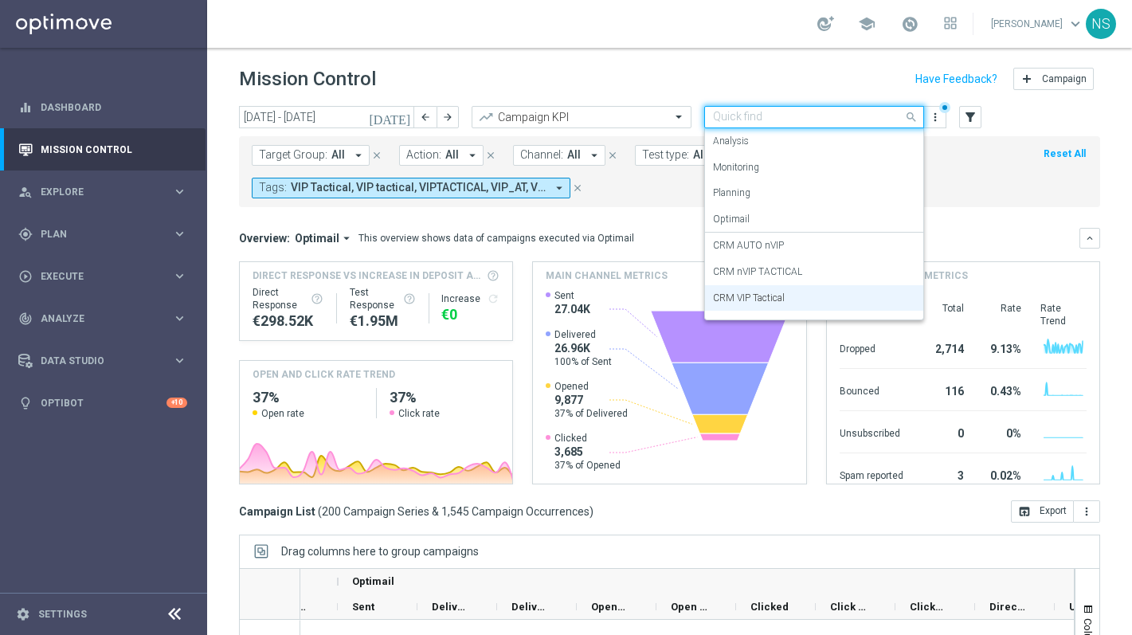
click at [873, 118] on input "text" at bounding box center [798, 118] width 170 height 14
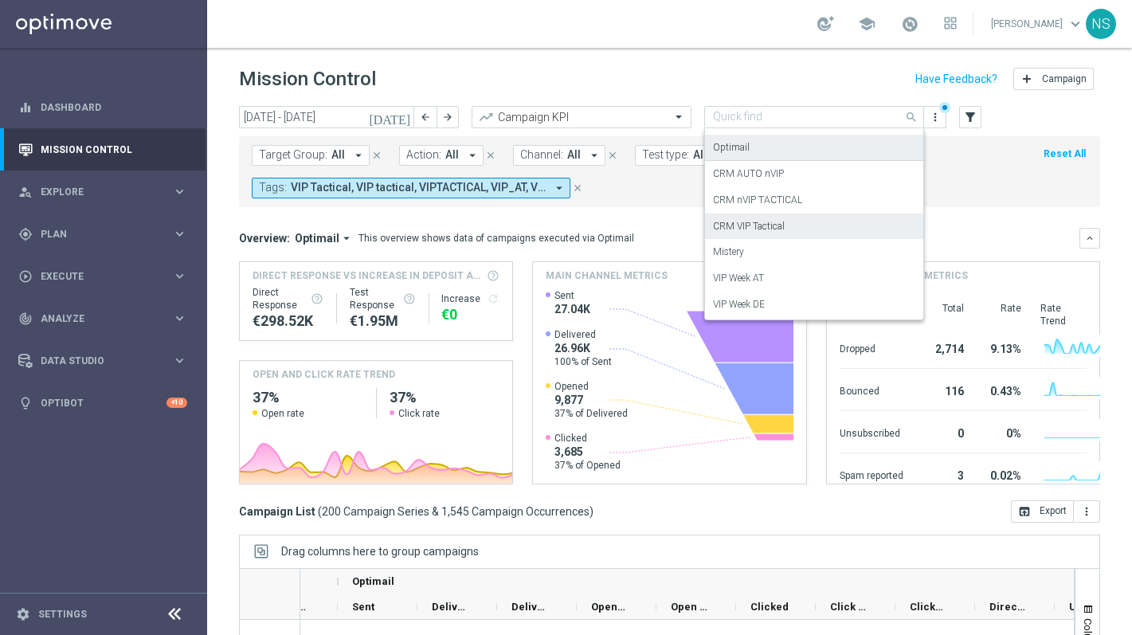
scroll to position [0, 1204]
